Goal: Navigation & Orientation: Find specific page/section

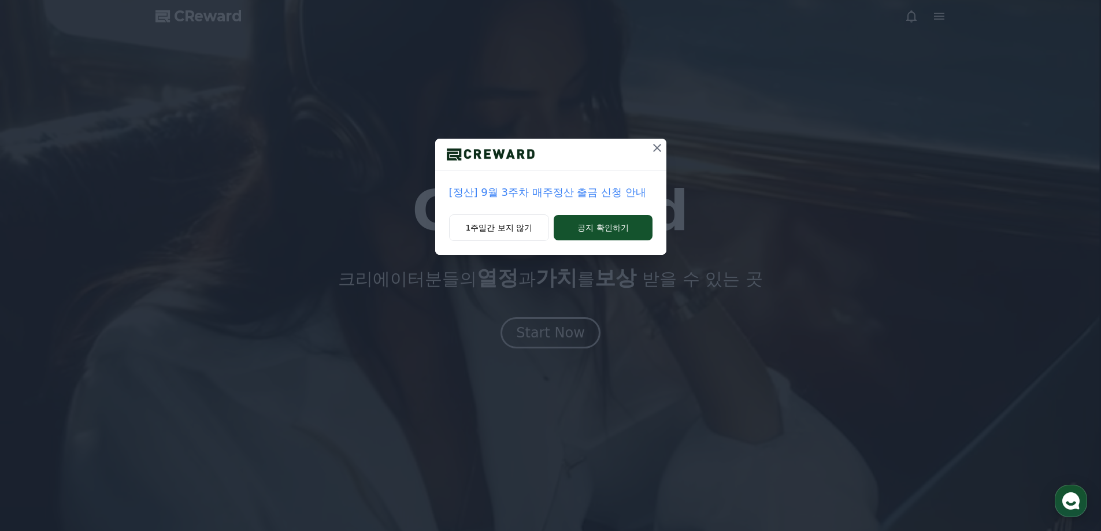
click at [563, 323] on div "[정산] 9월 3주차 매주정산 출금 신청 안내 1주일간 보지 않기 공지 확인하기" at bounding box center [550, 265] width 1101 height 531
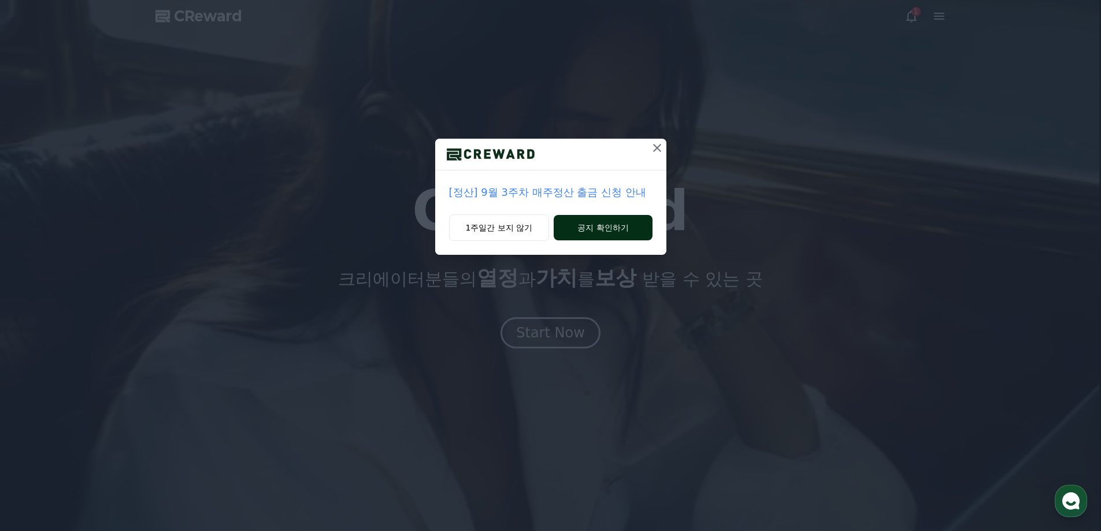
click at [585, 228] on button "공지 확인하기" at bounding box center [603, 227] width 98 height 25
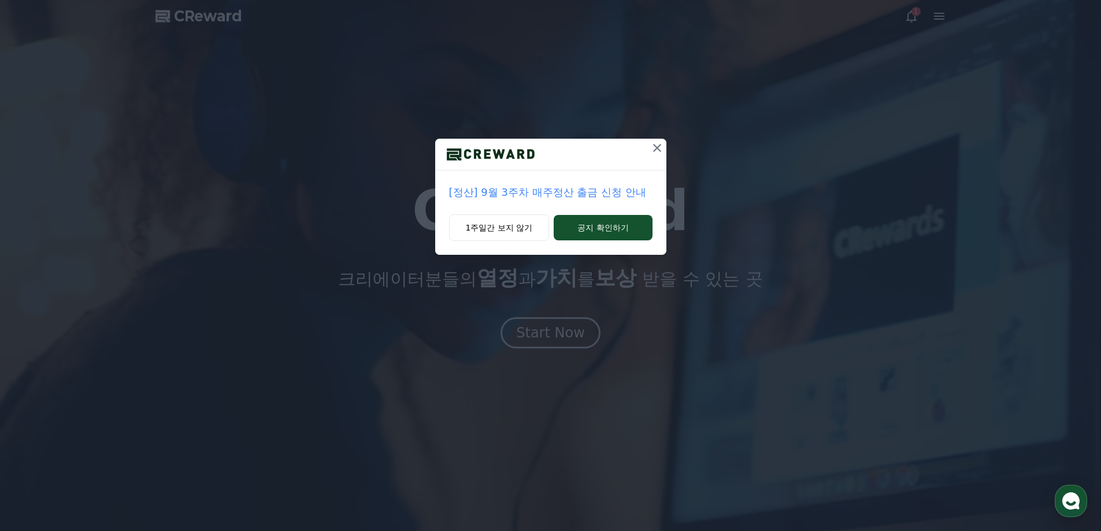
click at [567, 330] on div "[정산] 9월 3주차 매주정산 출금 신청 안내 1주일간 보지 않기 공지 확인하기" at bounding box center [550, 265] width 1101 height 531
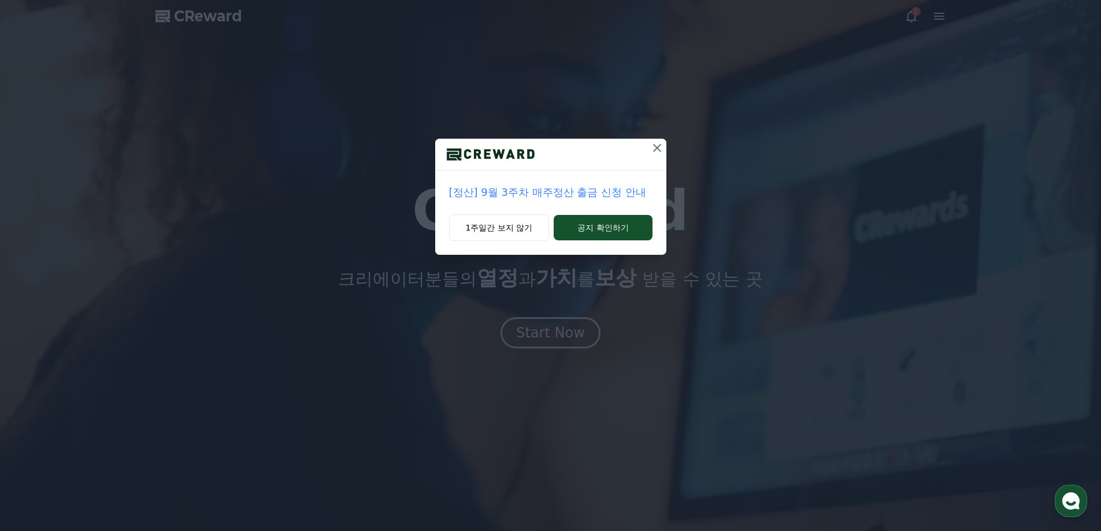
click at [603, 208] on div "[정산] 9월 3주차 매주정산 출금 신청 안내" at bounding box center [550, 193] width 231 height 44
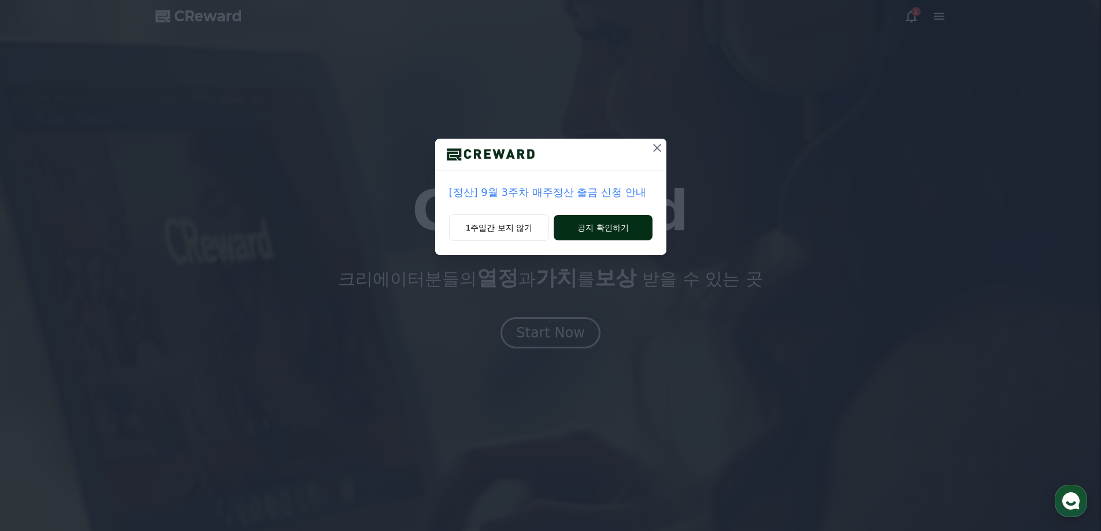
click at [601, 231] on button "공지 확인하기" at bounding box center [603, 227] width 98 height 25
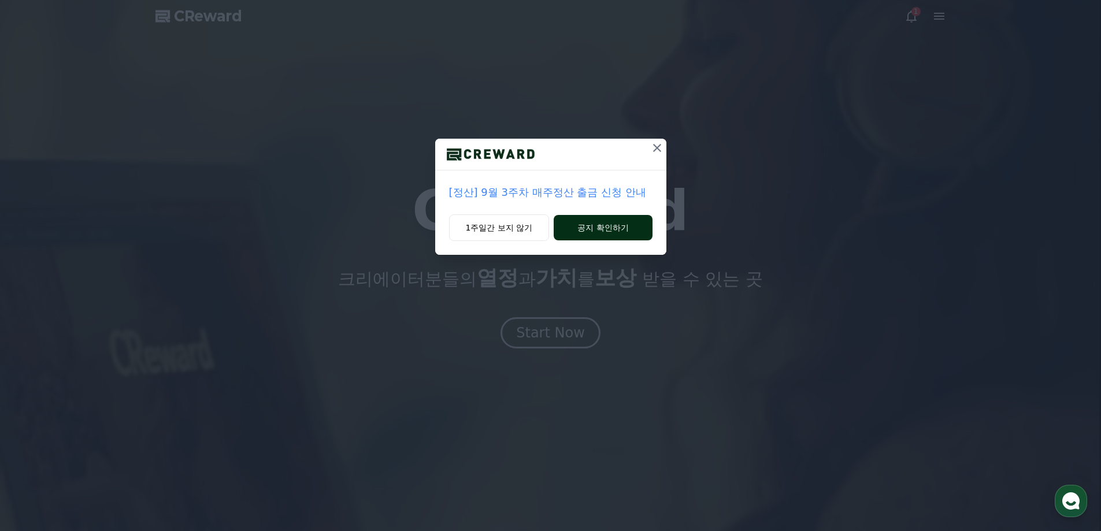
click at [601, 231] on button "공지 확인하기" at bounding box center [603, 227] width 98 height 25
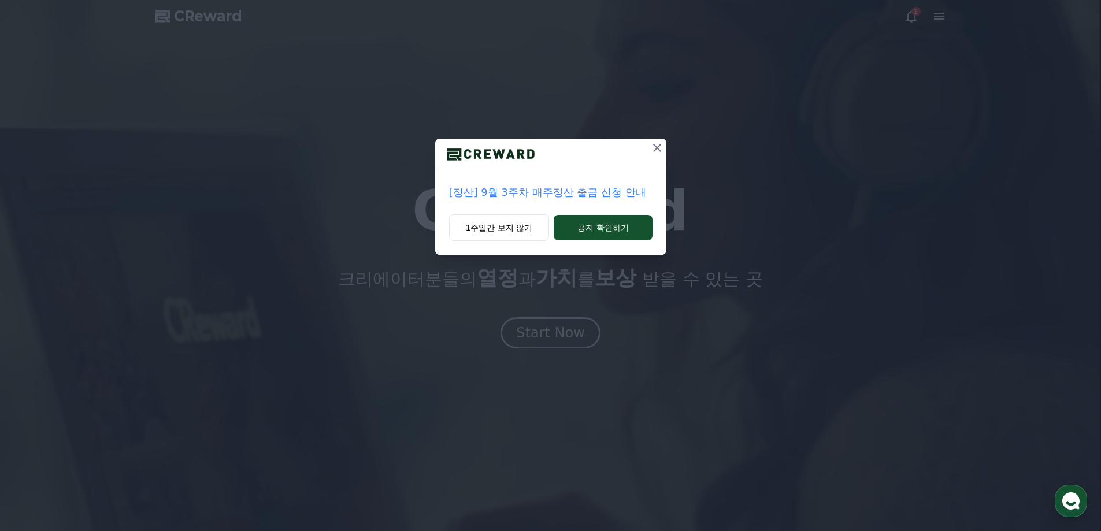
click at [650, 151] on icon at bounding box center [657, 148] width 14 height 14
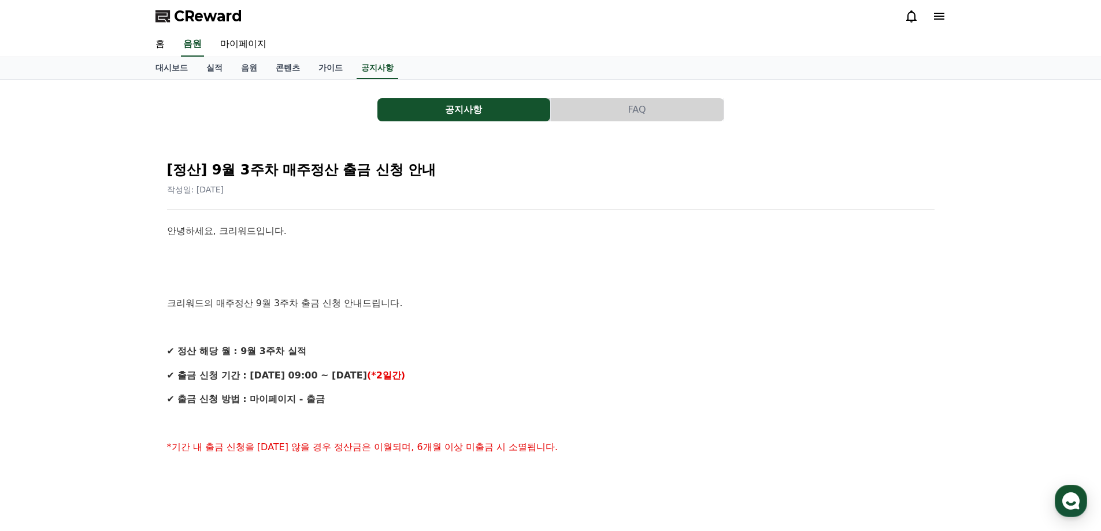
click at [202, 10] on span "CReward" at bounding box center [208, 16] width 68 height 19
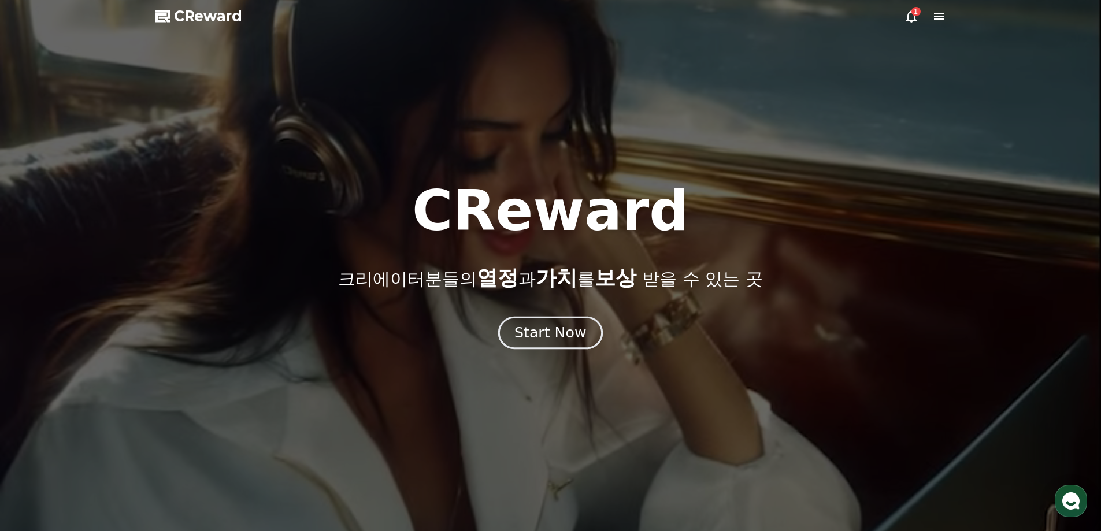
click at [567, 327] on div "Start Now" at bounding box center [551, 333] width 72 height 20
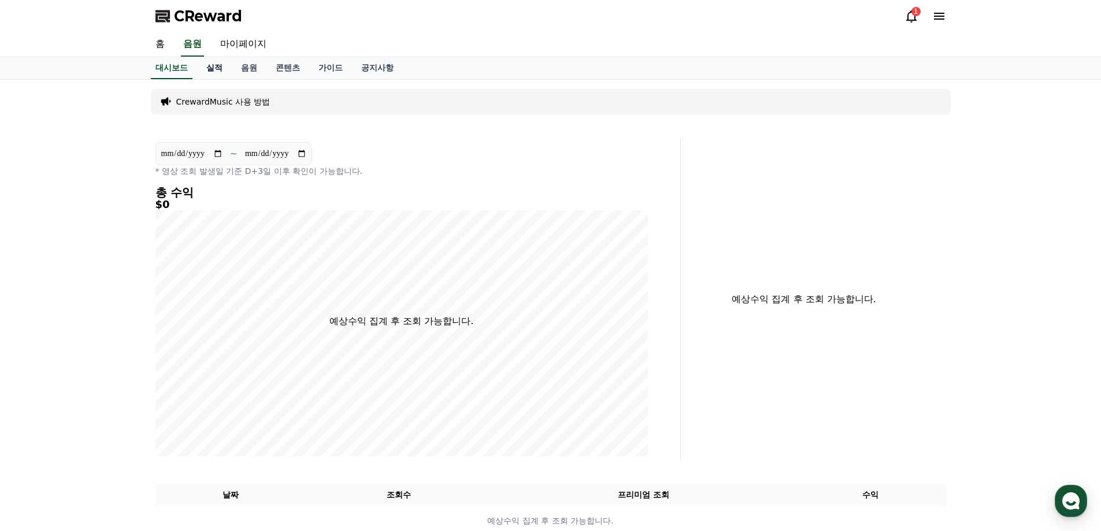
click at [224, 76] on link "실적" at bounding box center [214, 68] width 35 height 22
click at [221, 71] on link "실적" at bounding box center [214, 68] width 25 height 22
click at [248, 69] on link "음원" at bounding box center [249, 68] width 35 height 22
click at [276, 68] on link "콘텐츠" at bounding box center [288, 68] width 43 height 22
click at [340, 69] on link "가이드" at bounding box center [330, 68] width 43 height 22
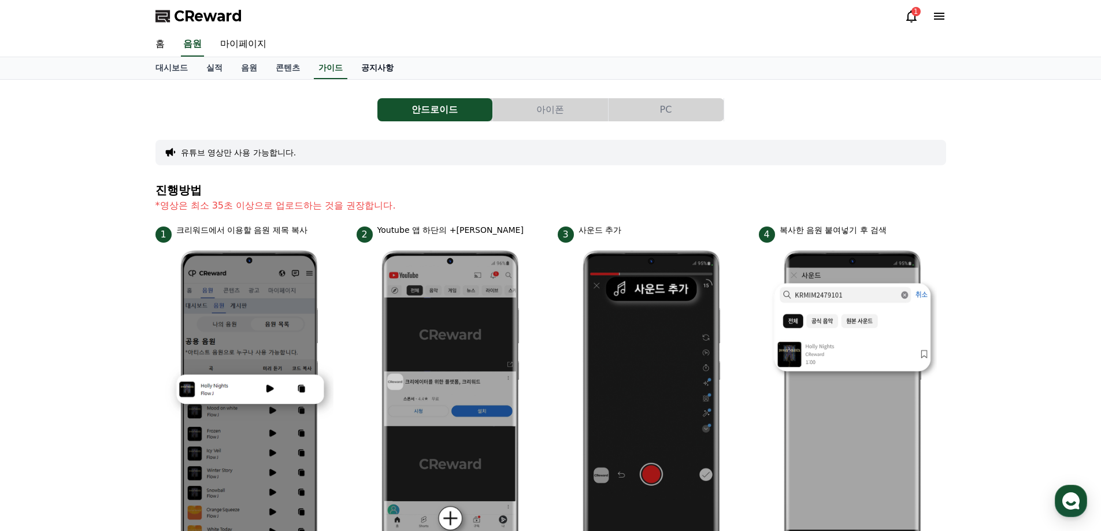
click at [380, 69] on link "공지사항" at bounding box center [377, 68] width 51 height 22
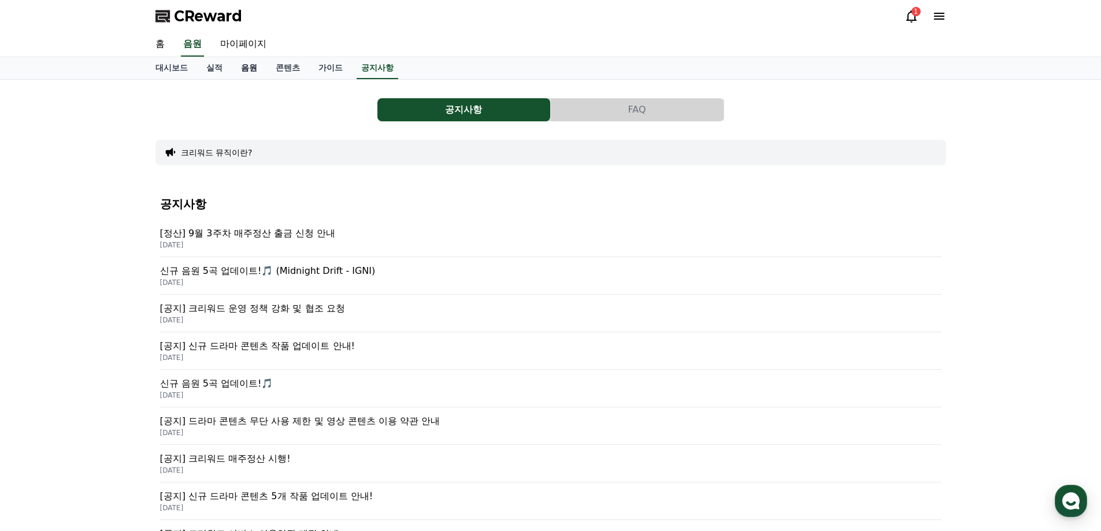
click at [250, 70] on link "음원" at bounding box center [249, 68] width 35 height 22
